Goal: Obtain resource: Download file/media

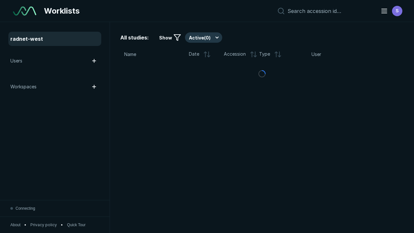
scroll to position [1765, 2692]
